Goal: Transaction & Acquisition: Book appointment/travel/reservation

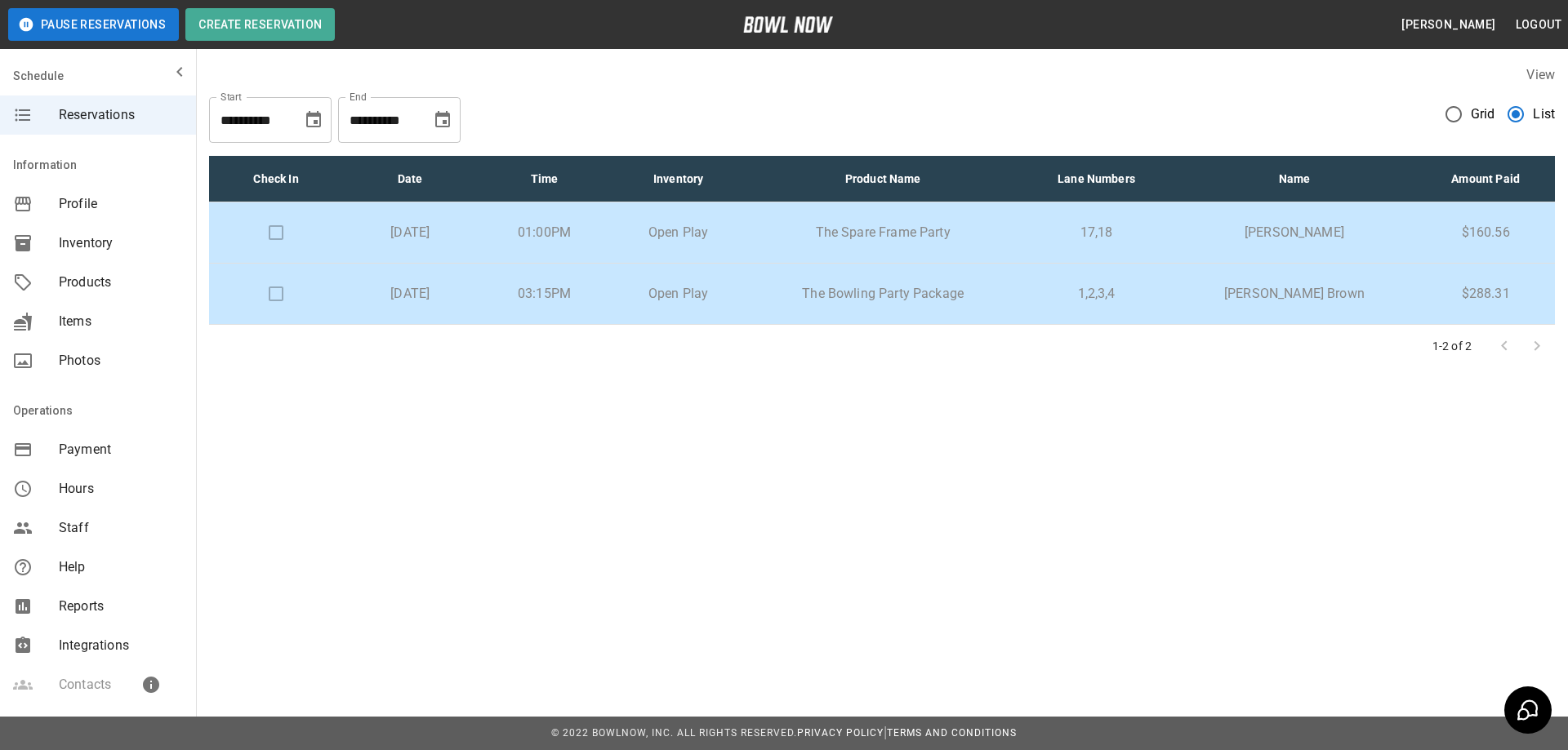
click at [477, 301] on td "[DATE]" at bounding box center [410, 294] width 134 height 61
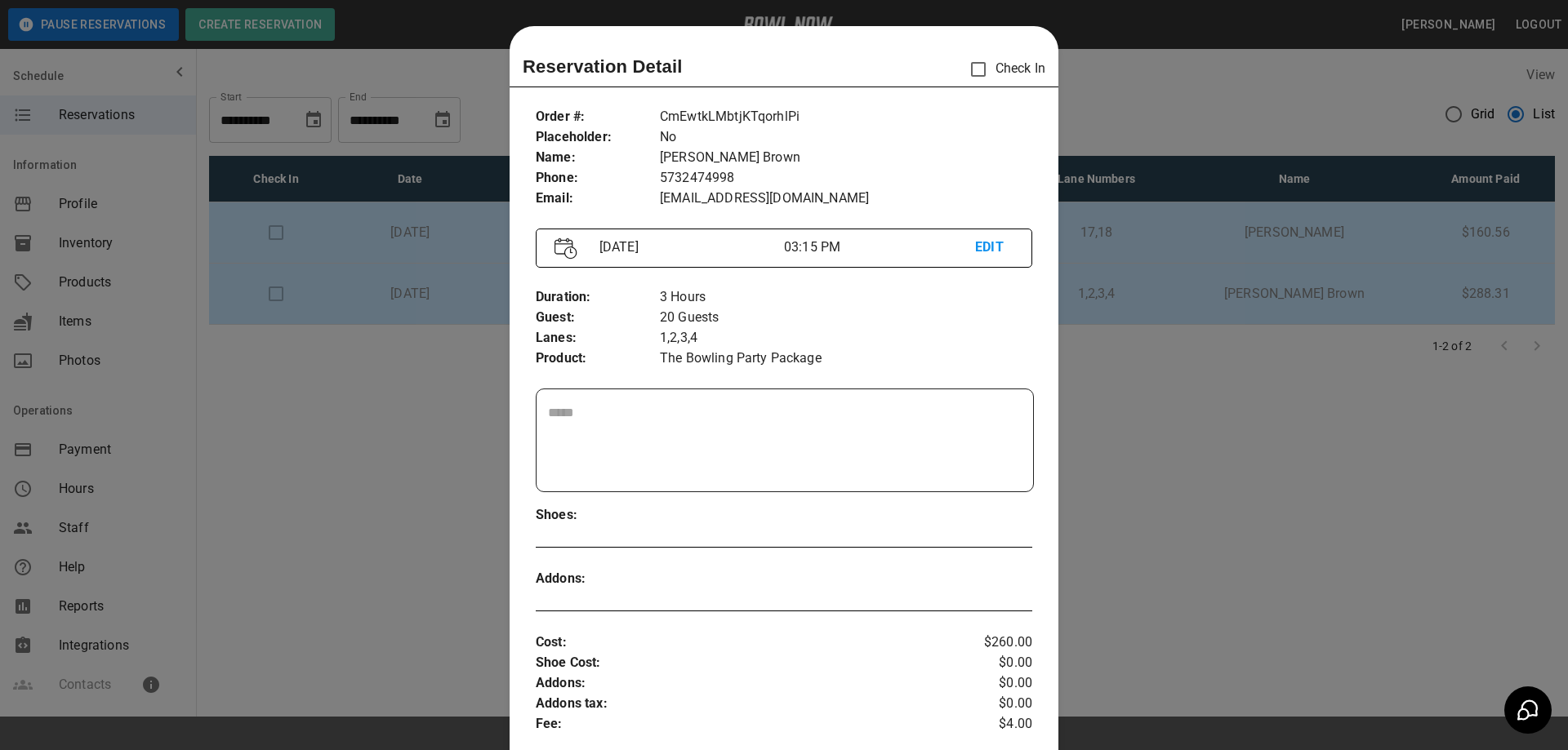
scroll to position [26, 0]
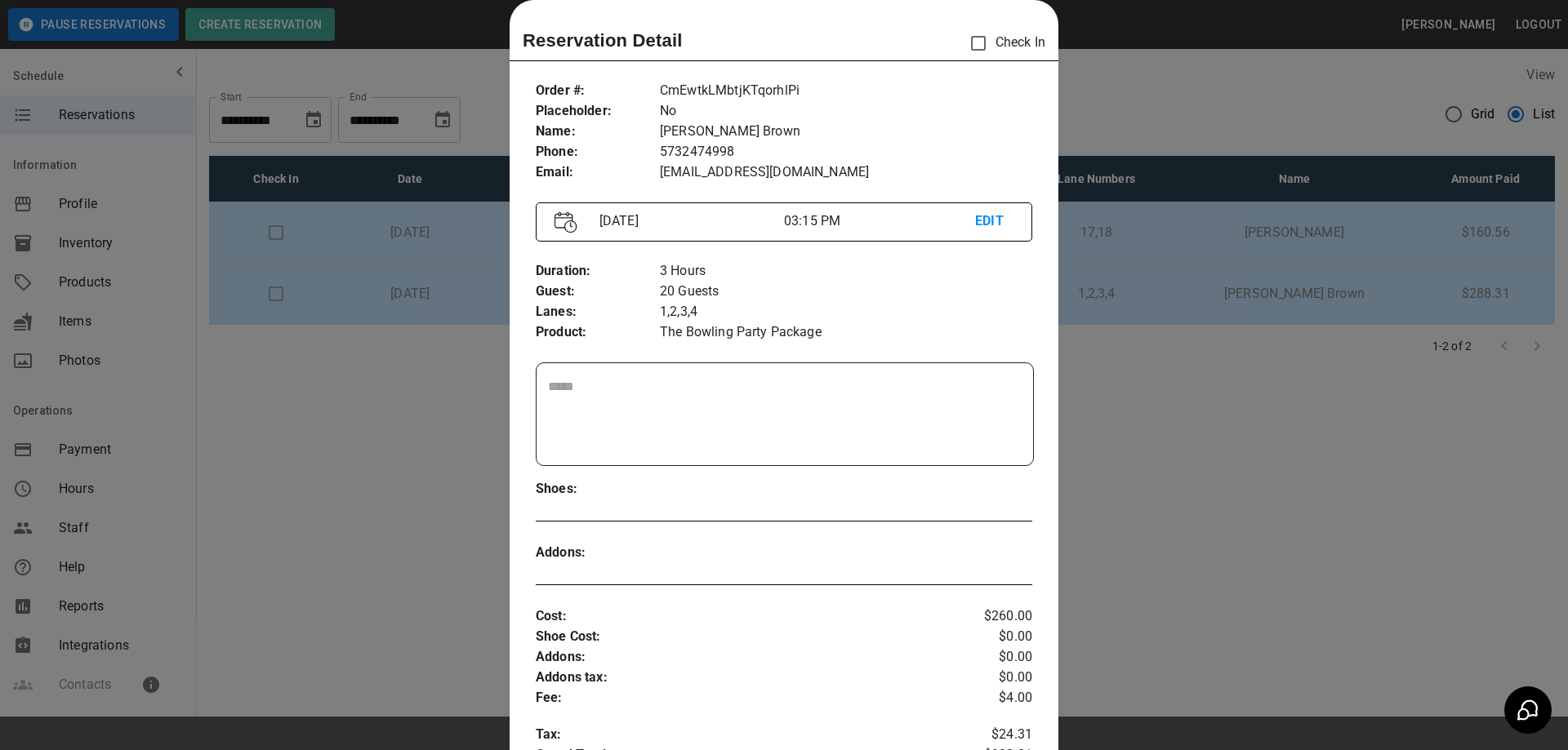
click at [1269, 521] on div at bounding box center [784, 375] width 1568 height 750
